Goal: Information Seeking & Learning: Check status

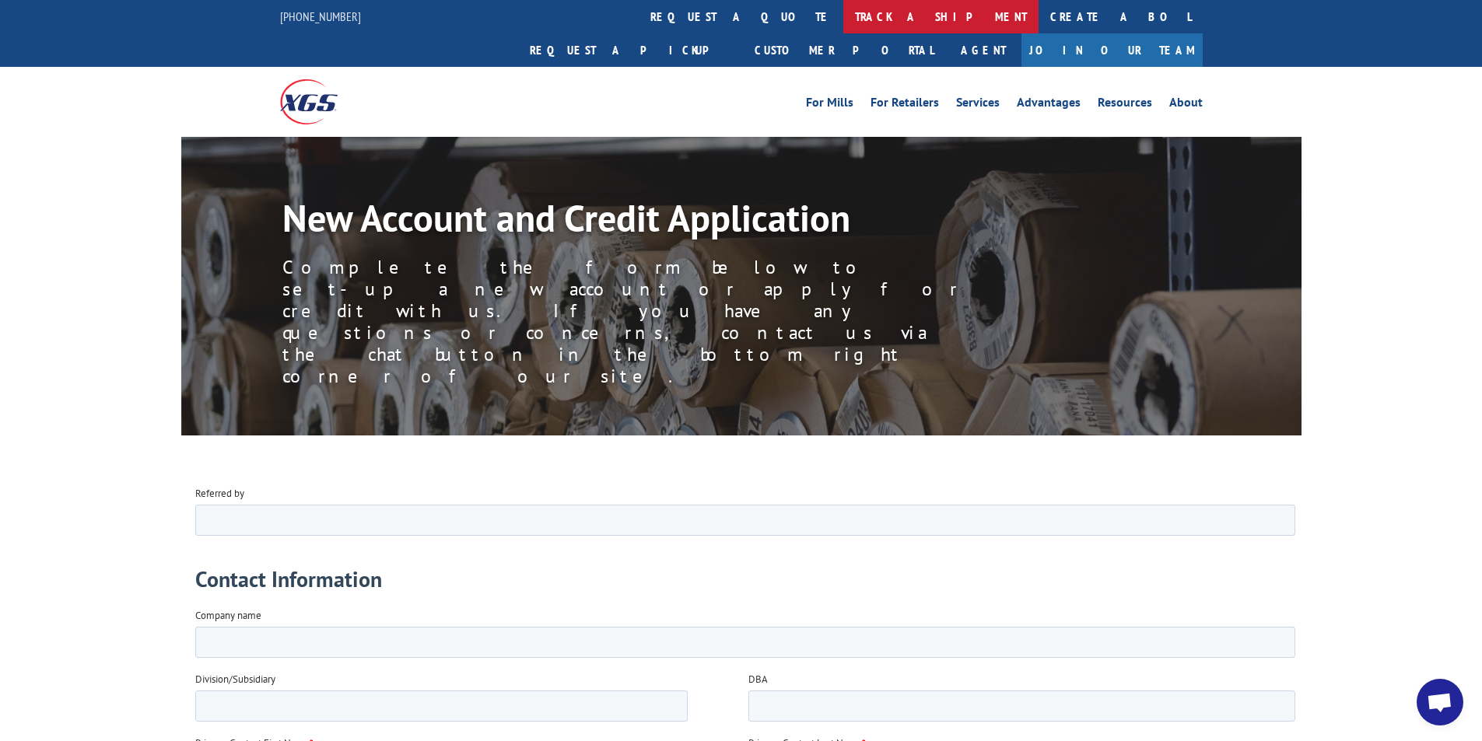
click at [843, 12] on link "track a shipment" at bounding box center [940, 16] width 195 height 33
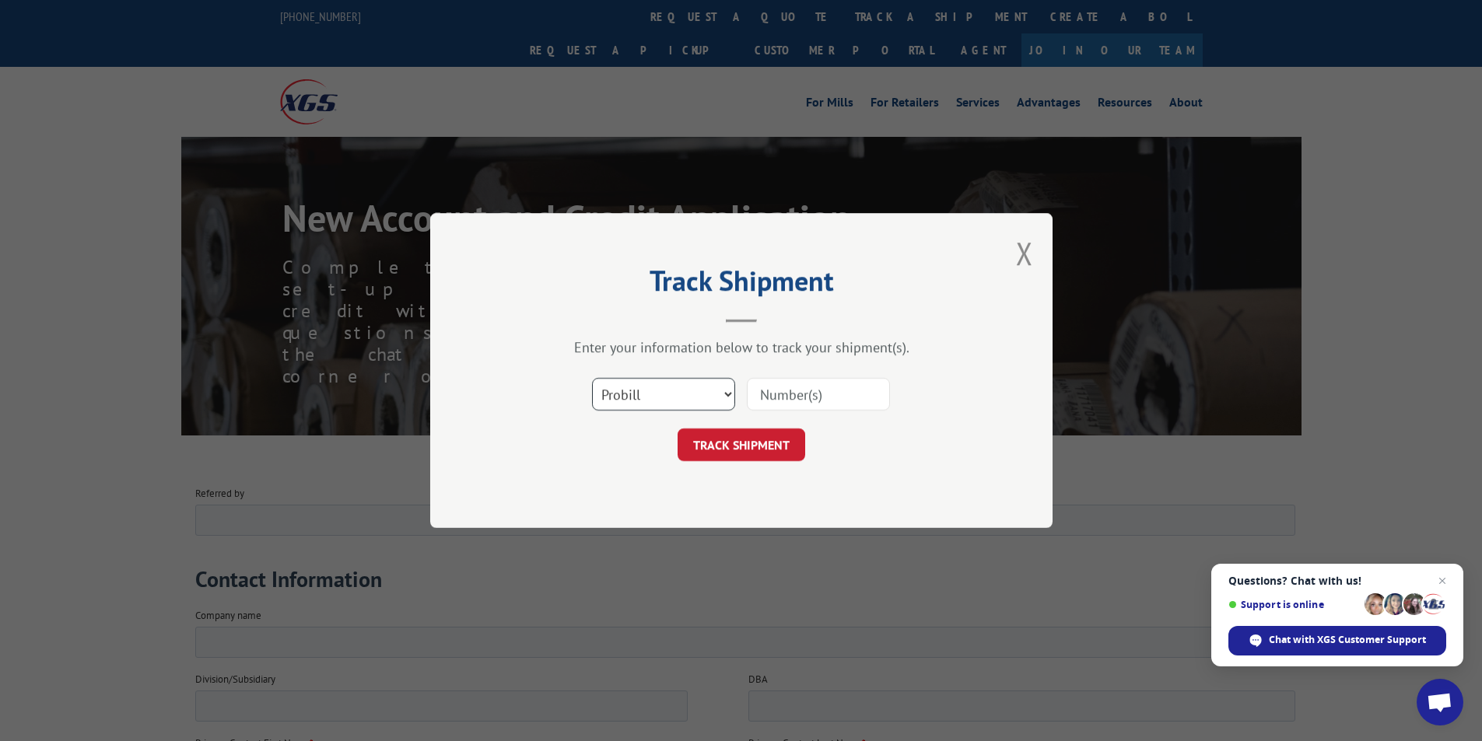
click at [726, 401] on select "Select category... Probill BOL PO" at bounding box center [663, 394] width 143 height 33
select select "bol"
click at [592, 378] on select "Select category... Probill BOL PO" at bounding box center [663, 394] width 143 height 33
click at [832, 393] on input at bounding box center [818, 394] width 143 height 33
paste input "7068780"
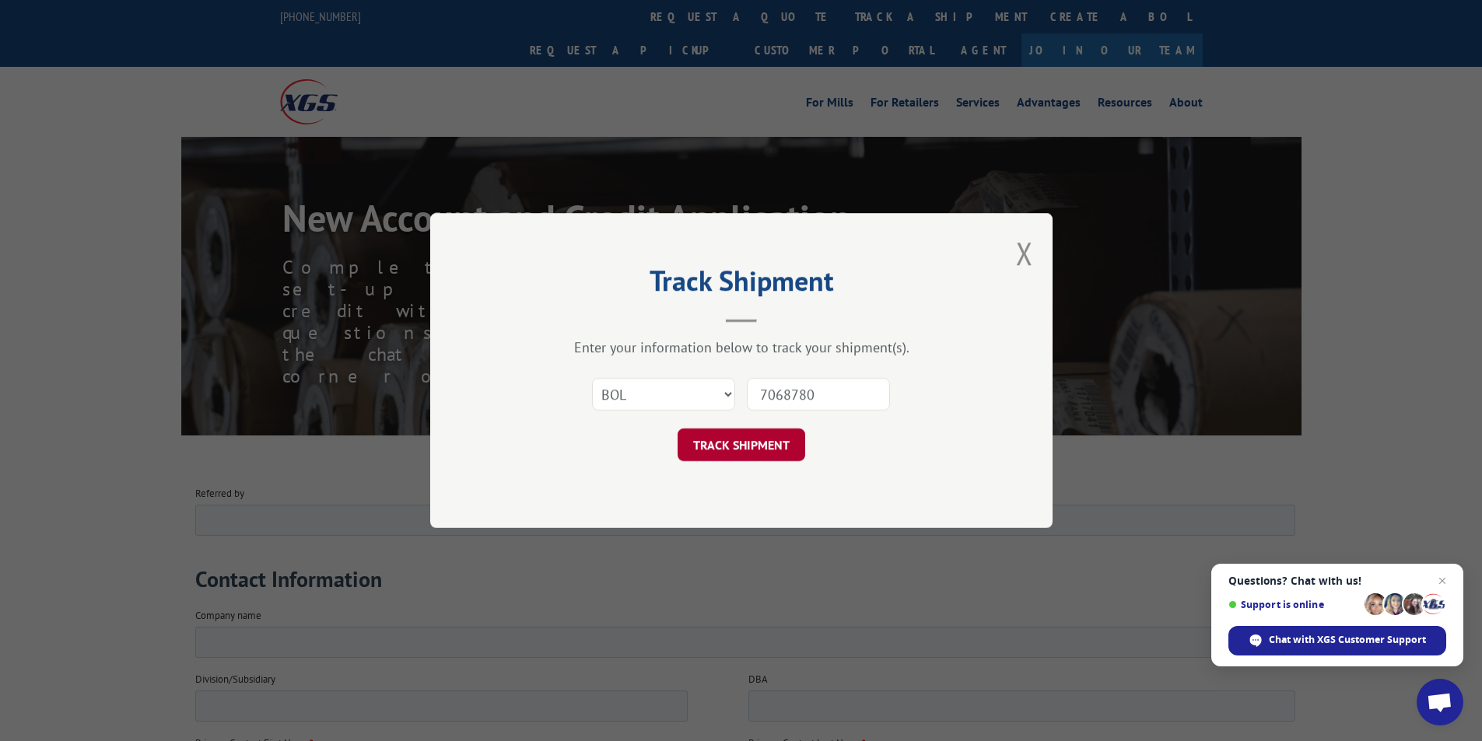
type input "7068780"
click at [762, 440] on button "TRACK SHIPMENT" at bounding box center [742, 445] width 128 height 33
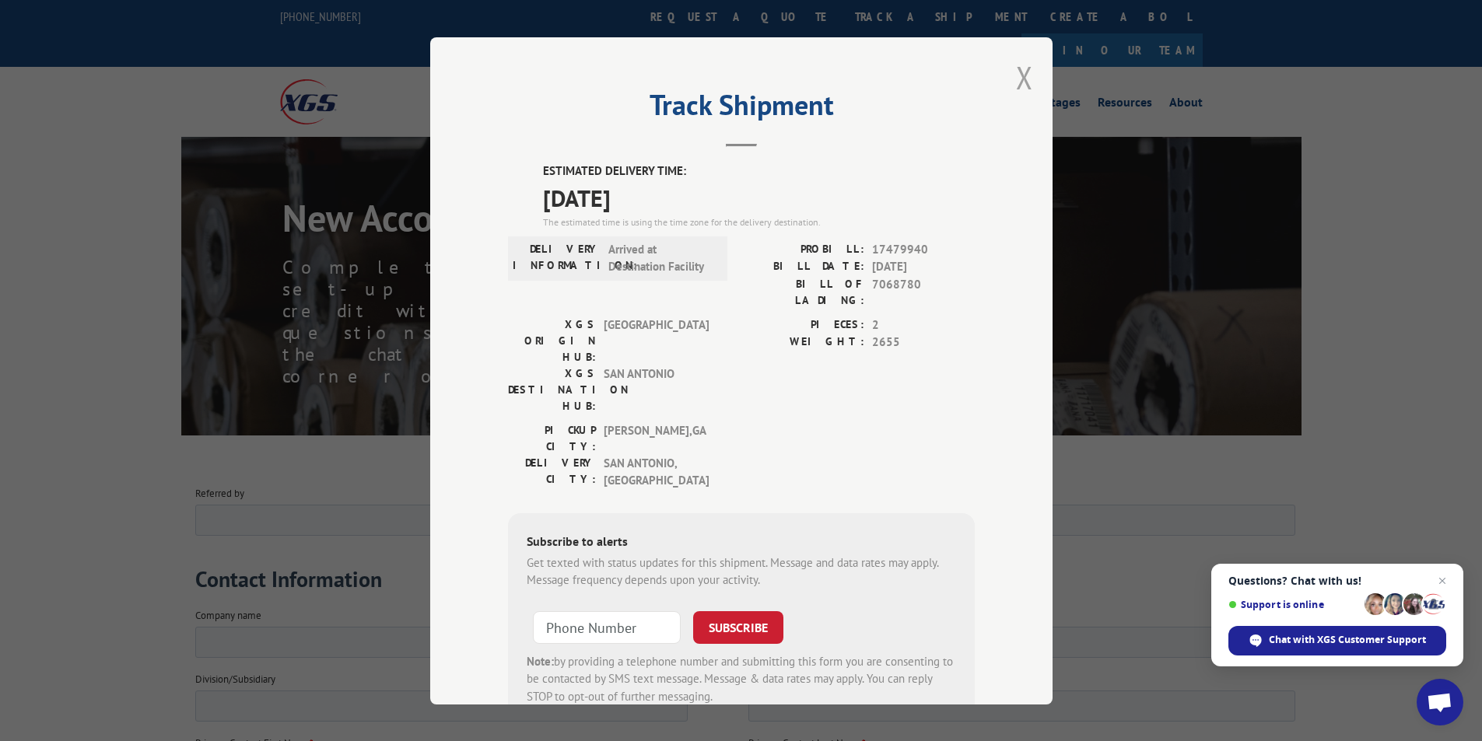
click at [1021, 84] on button "Close modal" at bounding box center [1024, 77] width 17 height 41
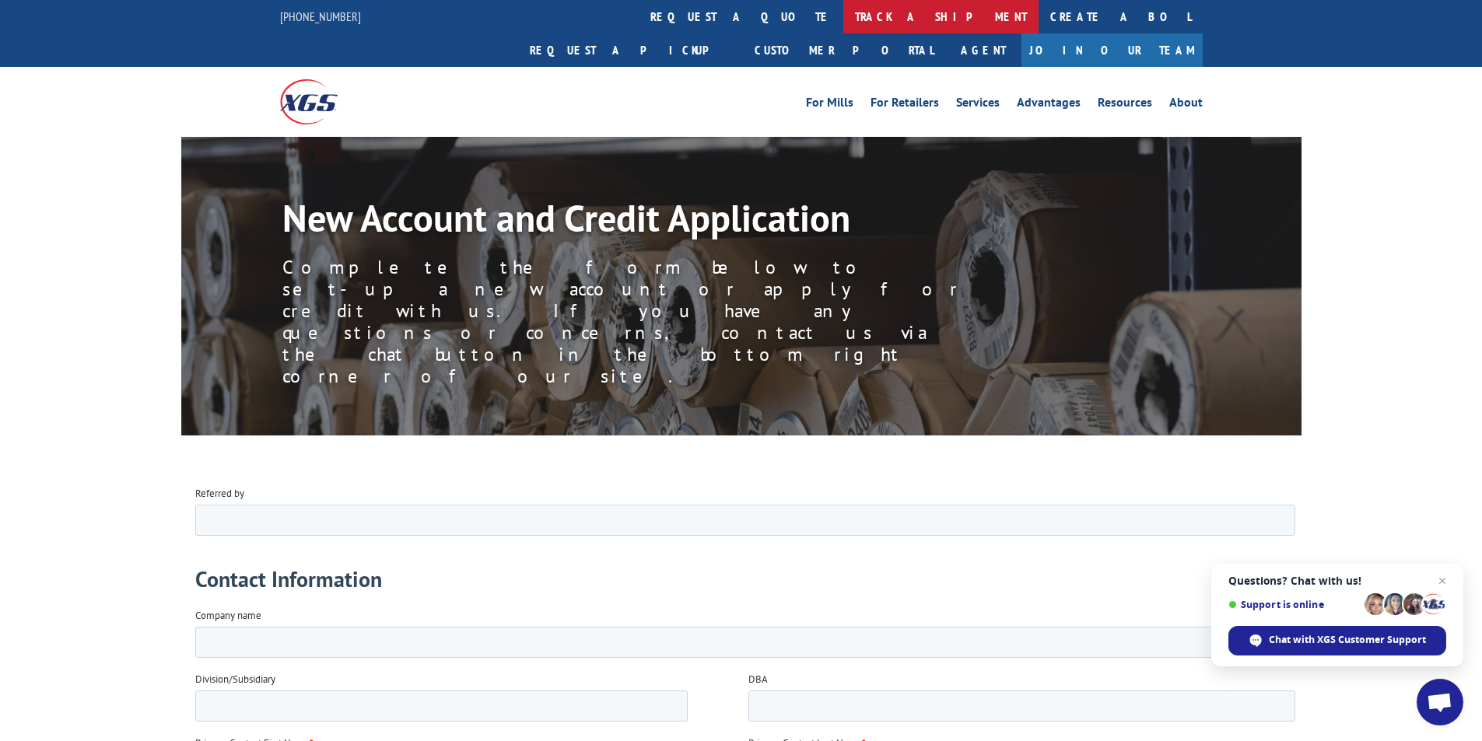
click at [843, 25] on link "track a shipment" at bounding box center [940, 16] width 195 height 33
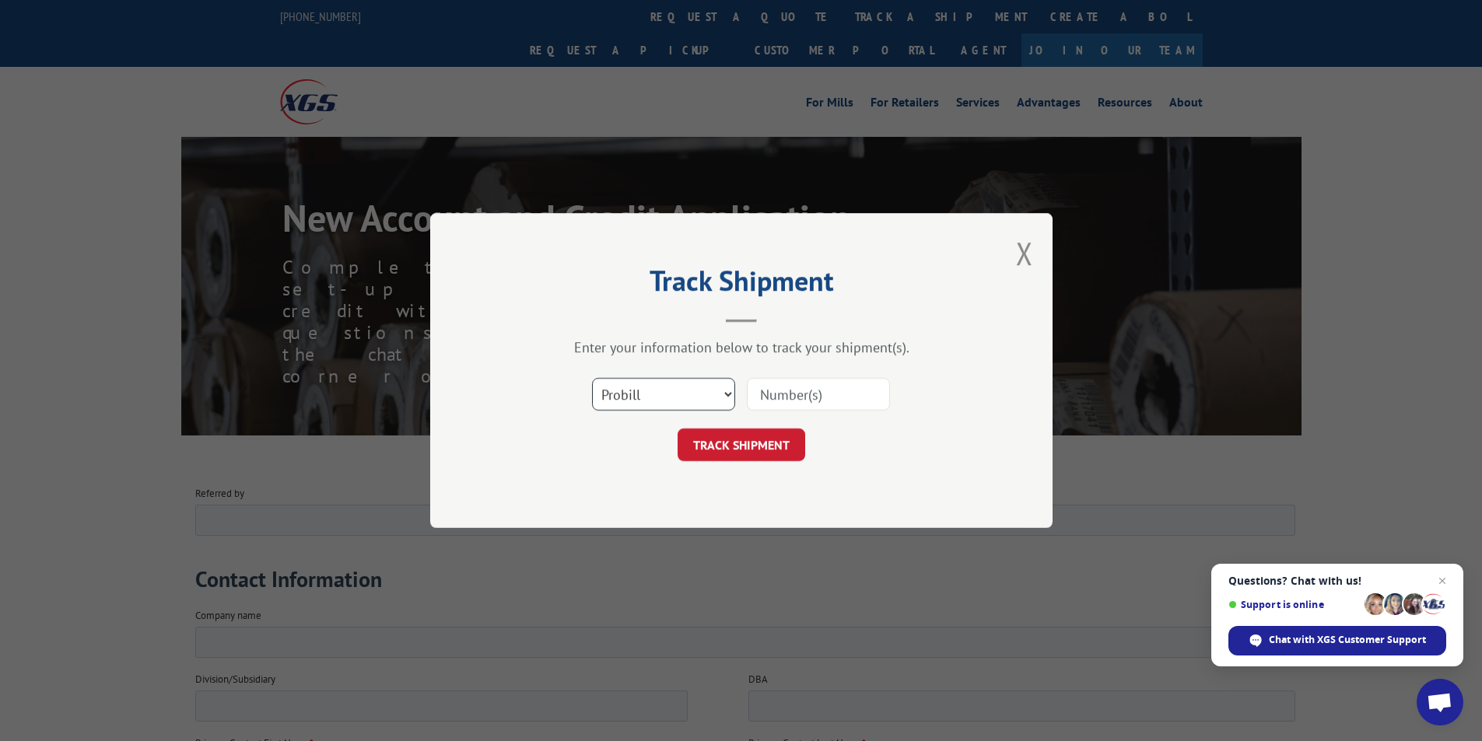
click at [713, 404] on select "Select category... Probill BOL PO" at bounding box center [663, 394] width 143 height 33
select select "bol"
click at [592, 378] on select "Select category... Probill BOL PO" at bounding box center [663, 394] width 143 height 33
click at [814, 394] on input at bounding box center [818, 394] width 143 height 33
paste input "7068780"
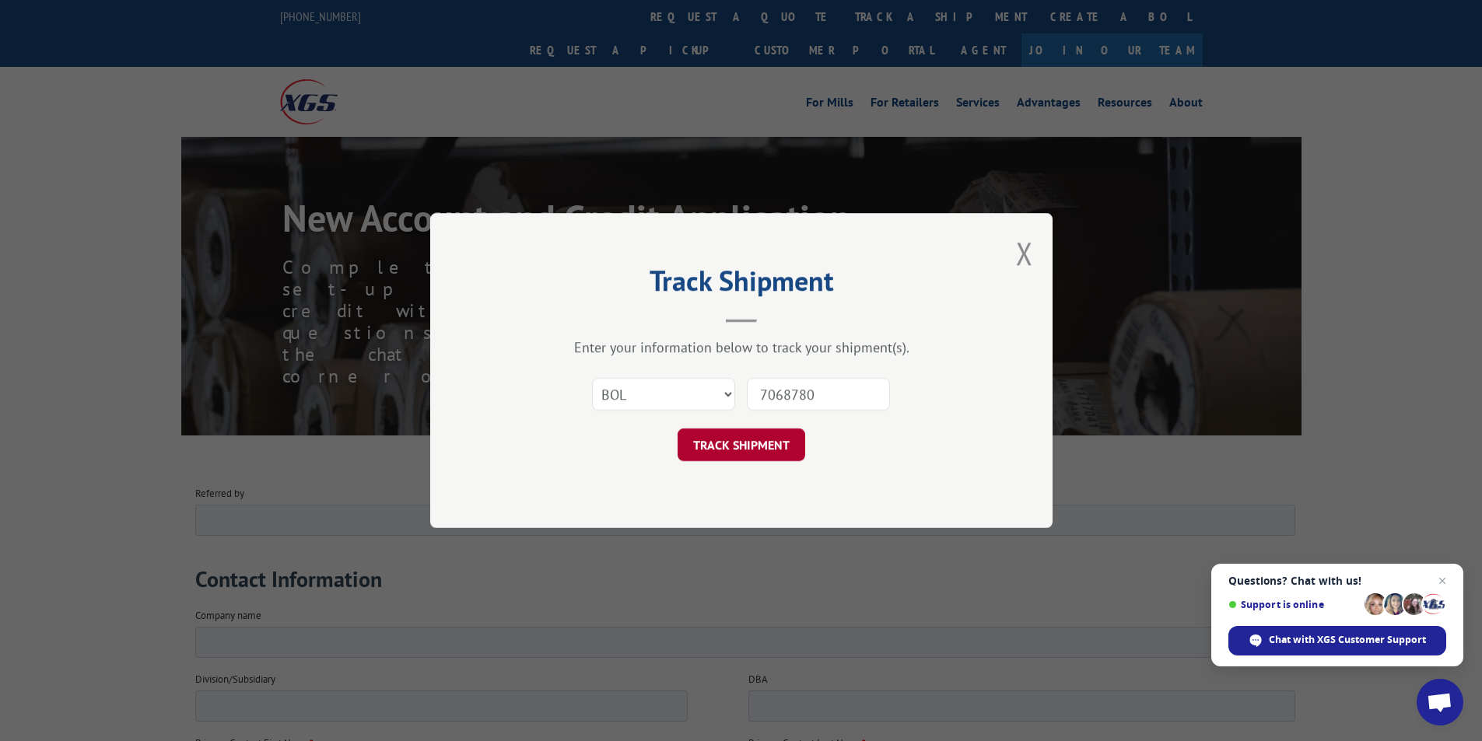
type input "7068780"
click at [762, 446] on button "TRACK SHIPMENT" at bounding box center [742, 445] width 128 height 33
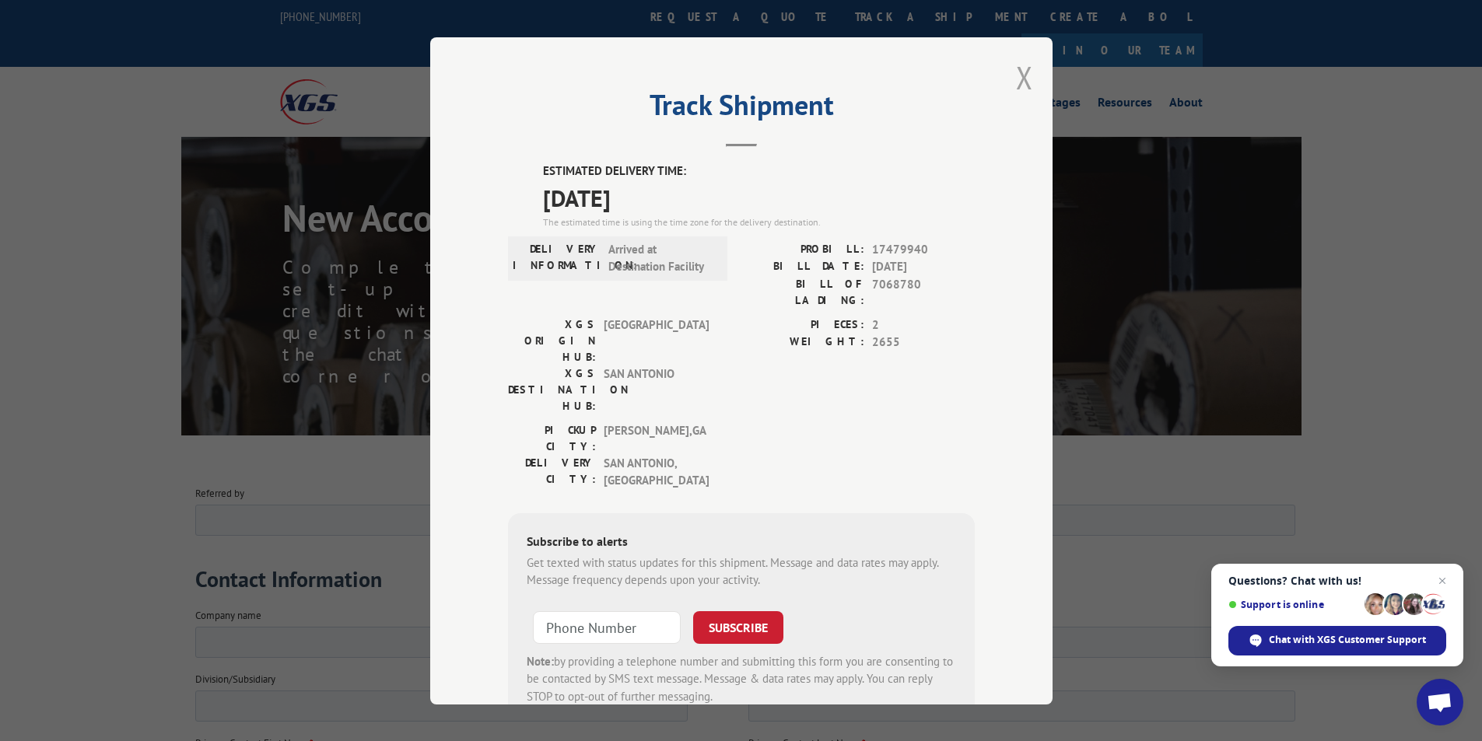
click at [1018, 75] on button "Close modal" at bounding box center [1024, 77] width 17 height 41
